Goal: Check status: Check status

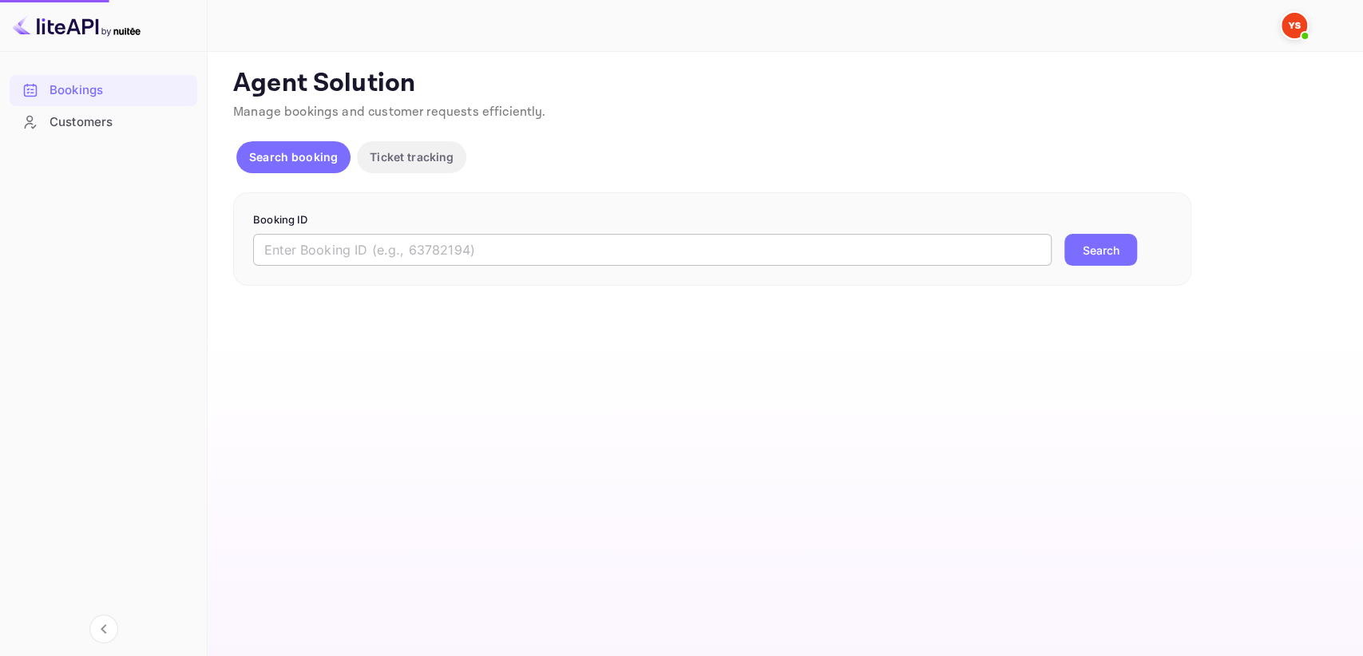
click at [372, 255] on input "text" at bounding box center [652, 250] width 798 height 32
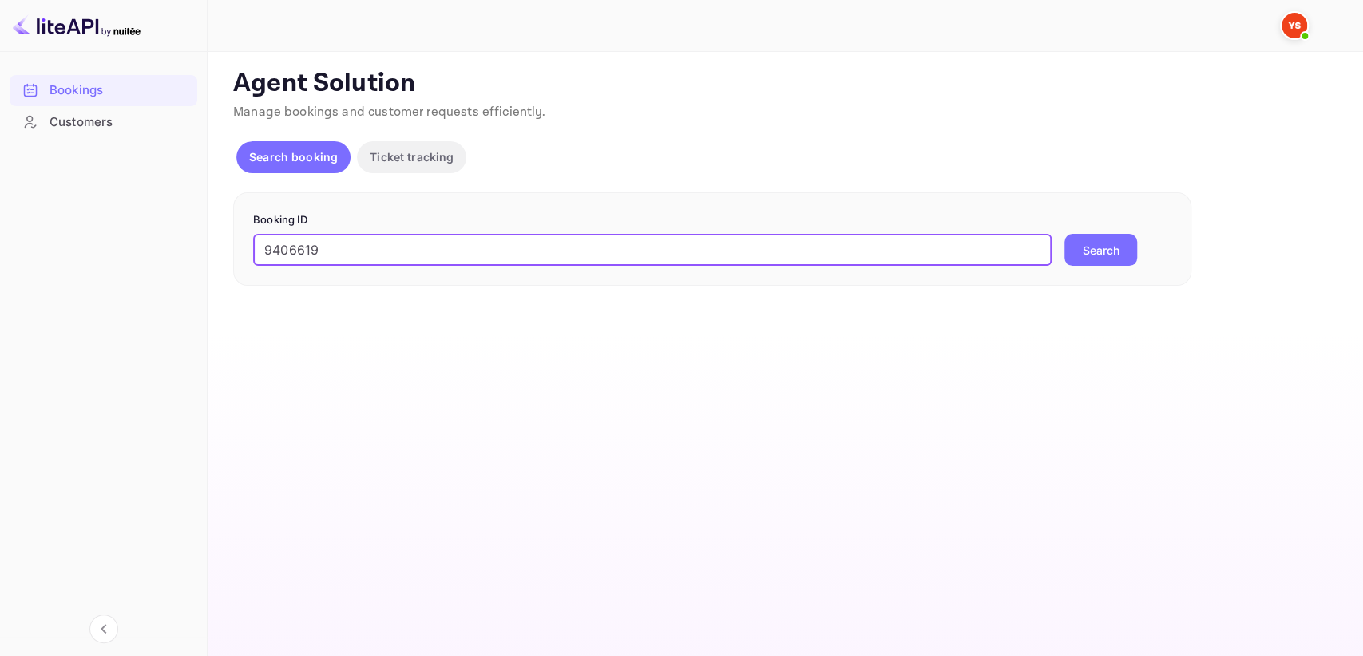
type input "9406619"
click at [1086, 243] on button "Search" at bounding box center [1100, 250] width 73 height 32
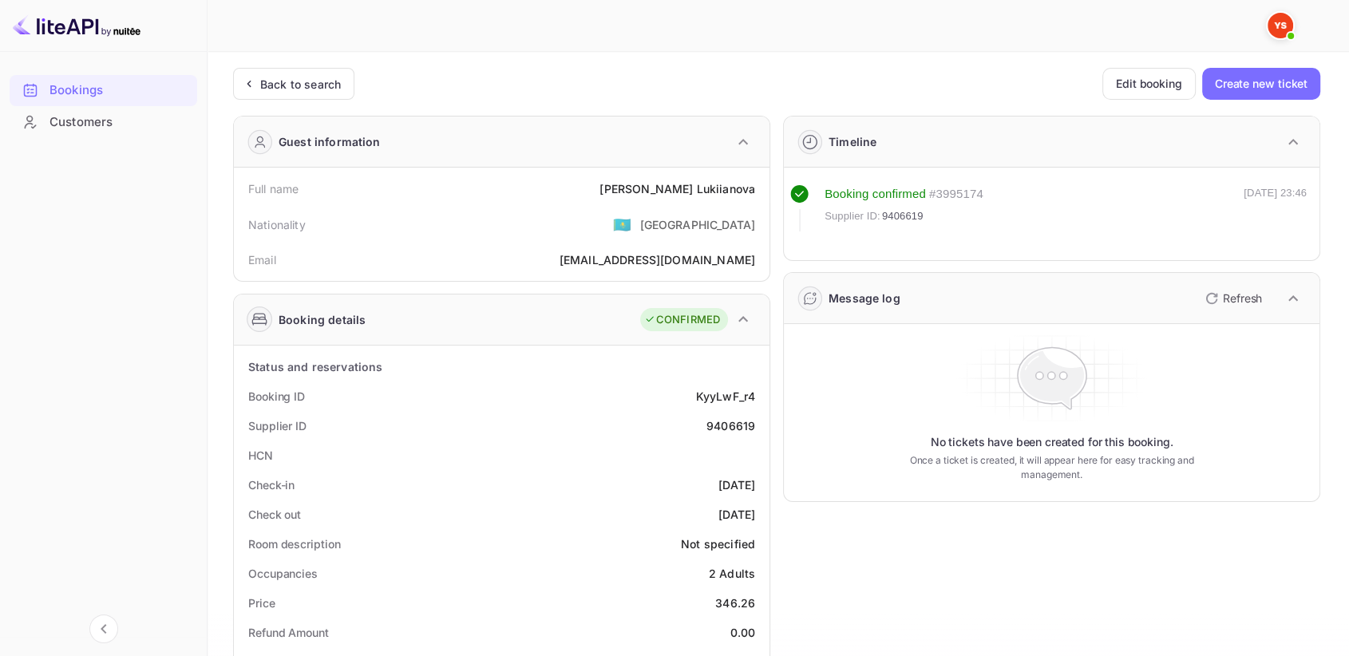
click at [734, 426] on div "9406619" at bounding box center [730, 425] width 49 height 17
copy div "9406619"
drag, startPoint x: 632, startPoint y: 190, endPoint x: 757, endPoint y: 174, distance: 125.5
click at [757, 174] on div "Full name [PERSON_NAME]" at bounding box center [501, 189] width 523 height 30
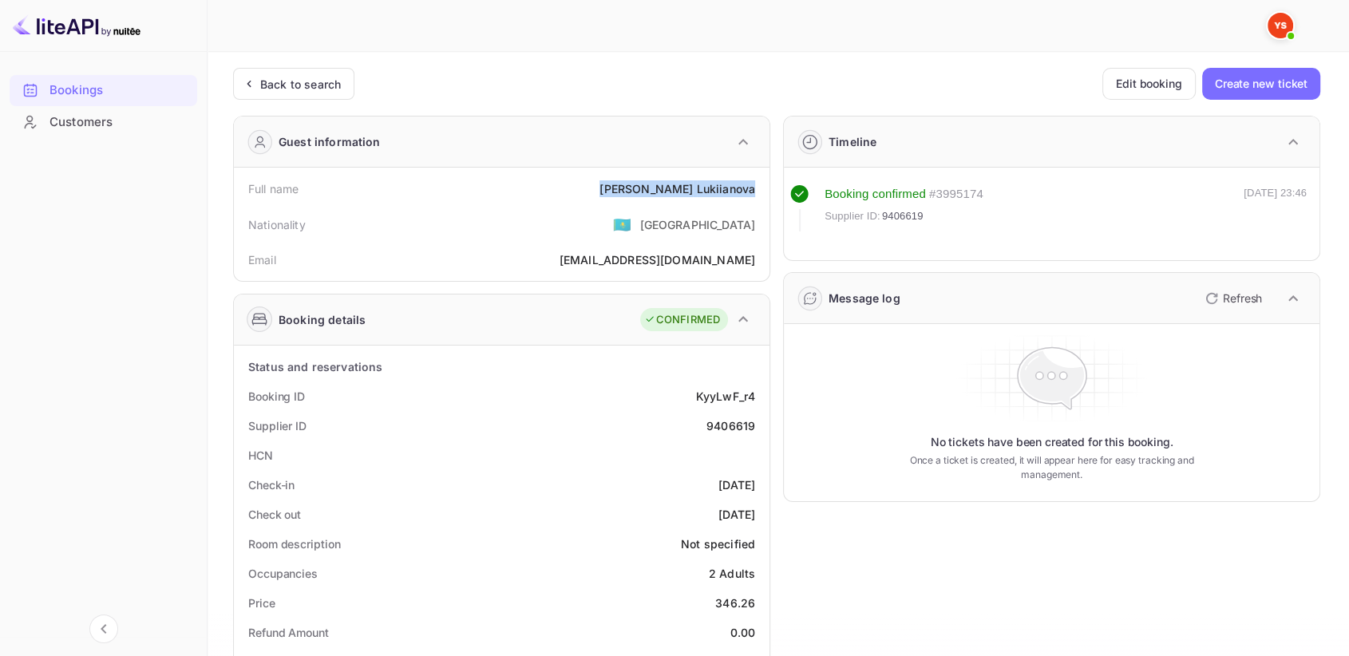
copy div "[PERSON_NAME]"
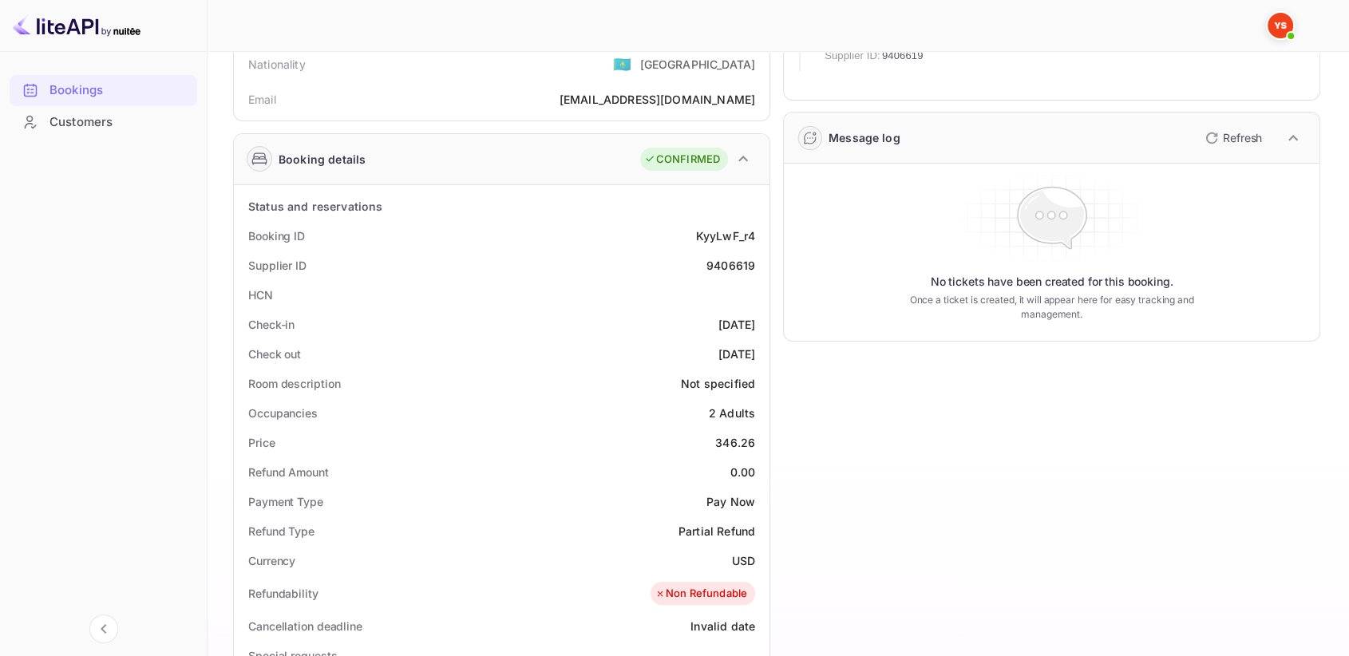
scroll to position [177, 0]
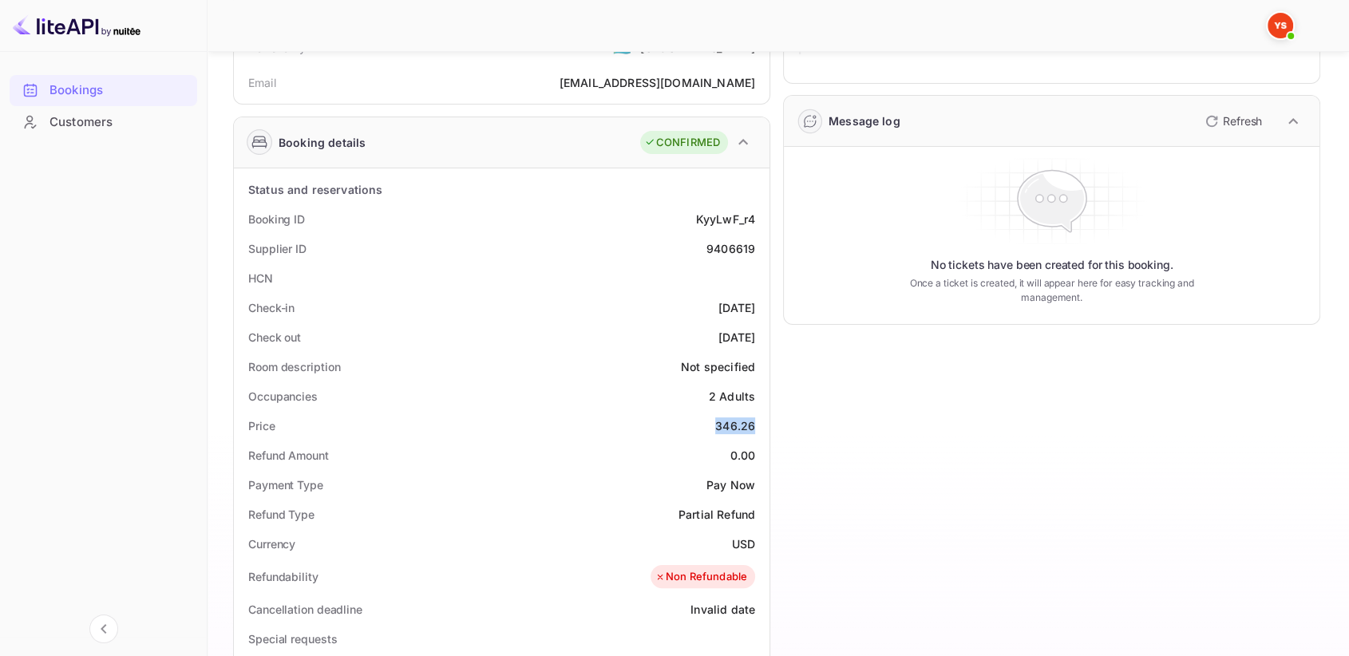
drag, startPoint x: 714, startPoint y: 419, endPoint x: 766, endPoint y: 413, distance: 53.1
click at [766, 413] on div "Status and reservations Booking ID KyyLwF_r4 Supplier ID 9406619 HCN Check-in […" at bounding box center [502, 608] width 536 height 880
copy div "346.26"
